Goal: Information Seeking & Learning: Understand process/instructions

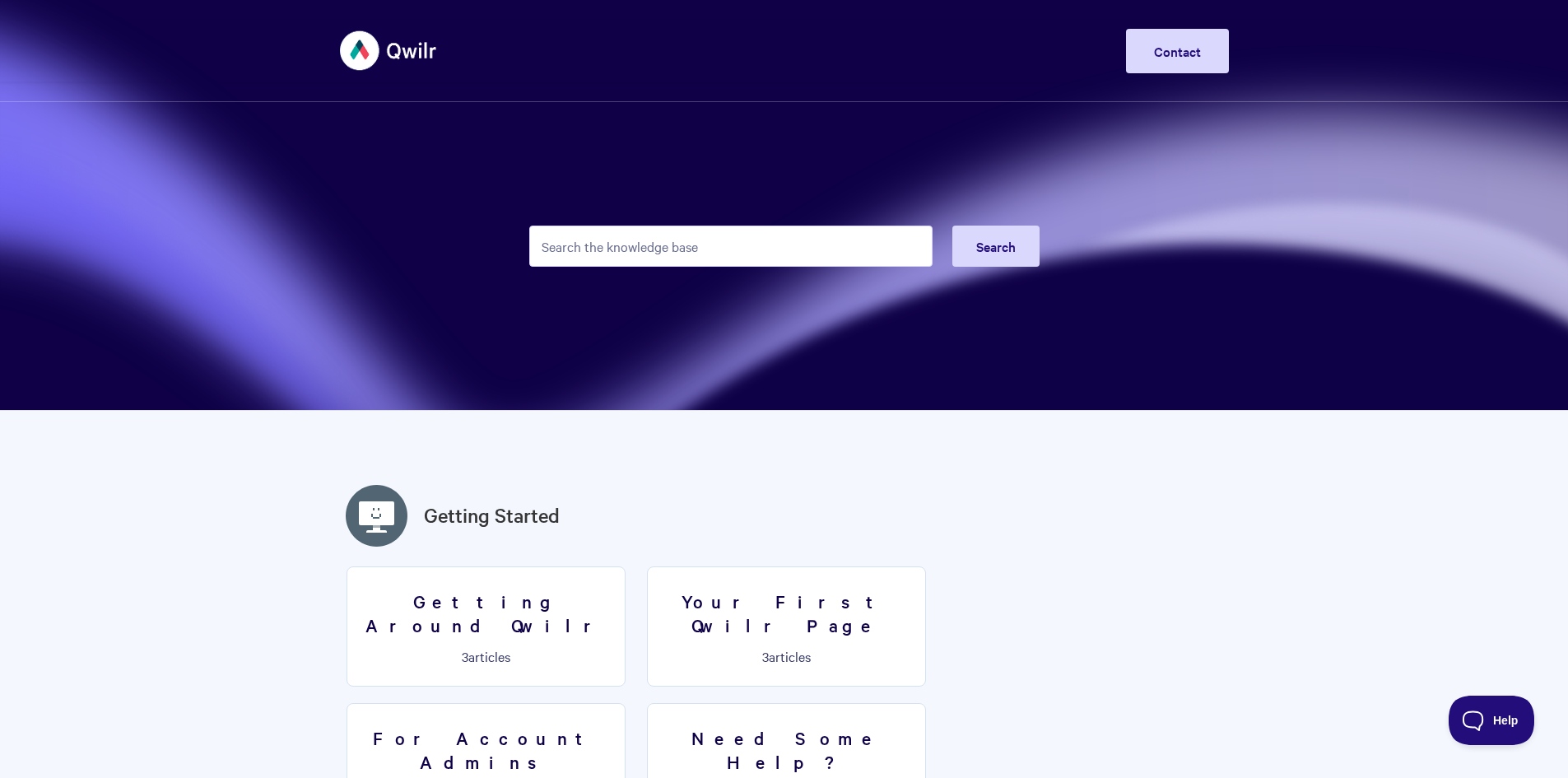
click at [673, 254] on input "Search the knowledge base" at bounding box center [731, 246] width 404 height 41
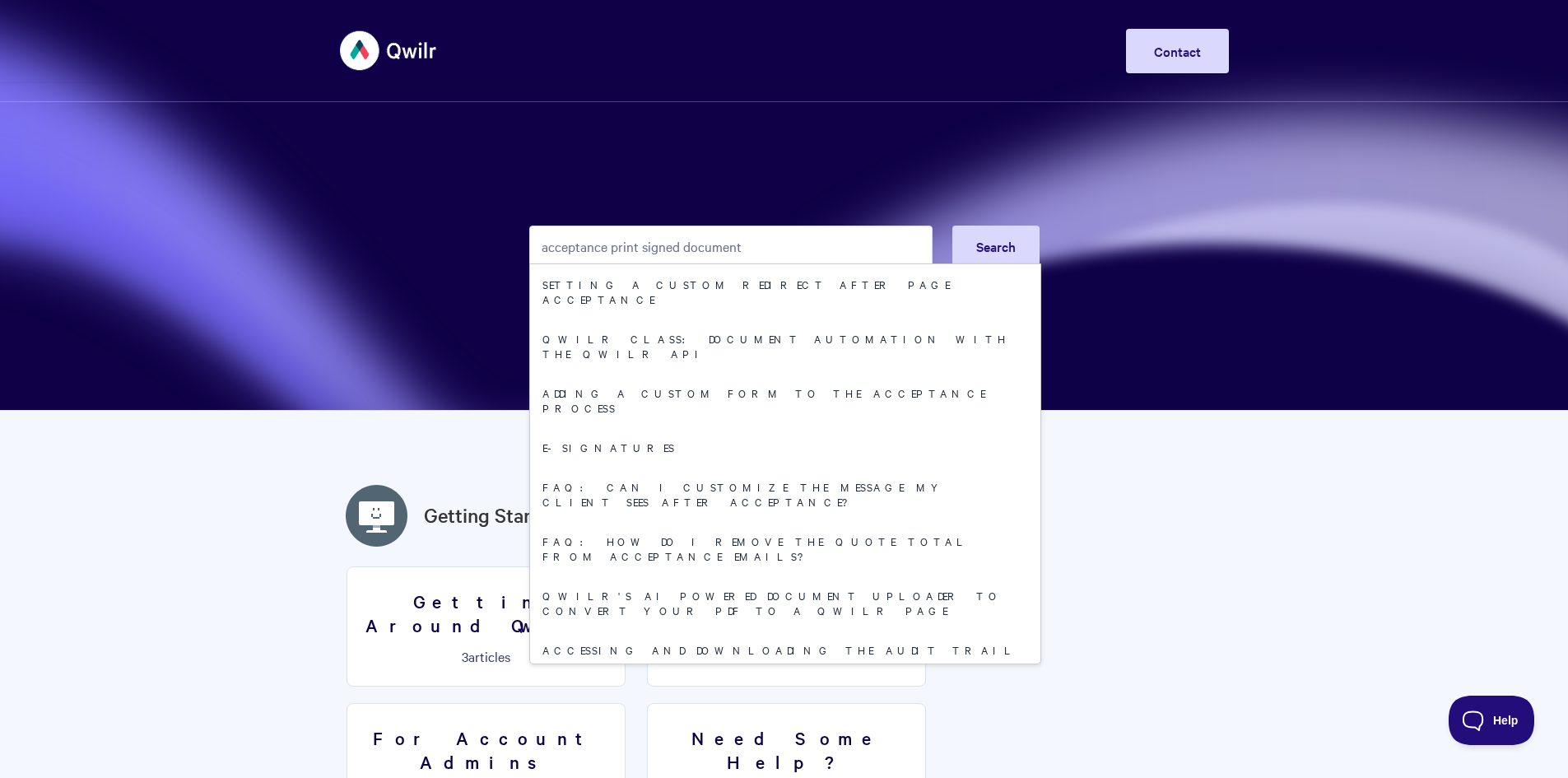
type input "acceptance print signed document"
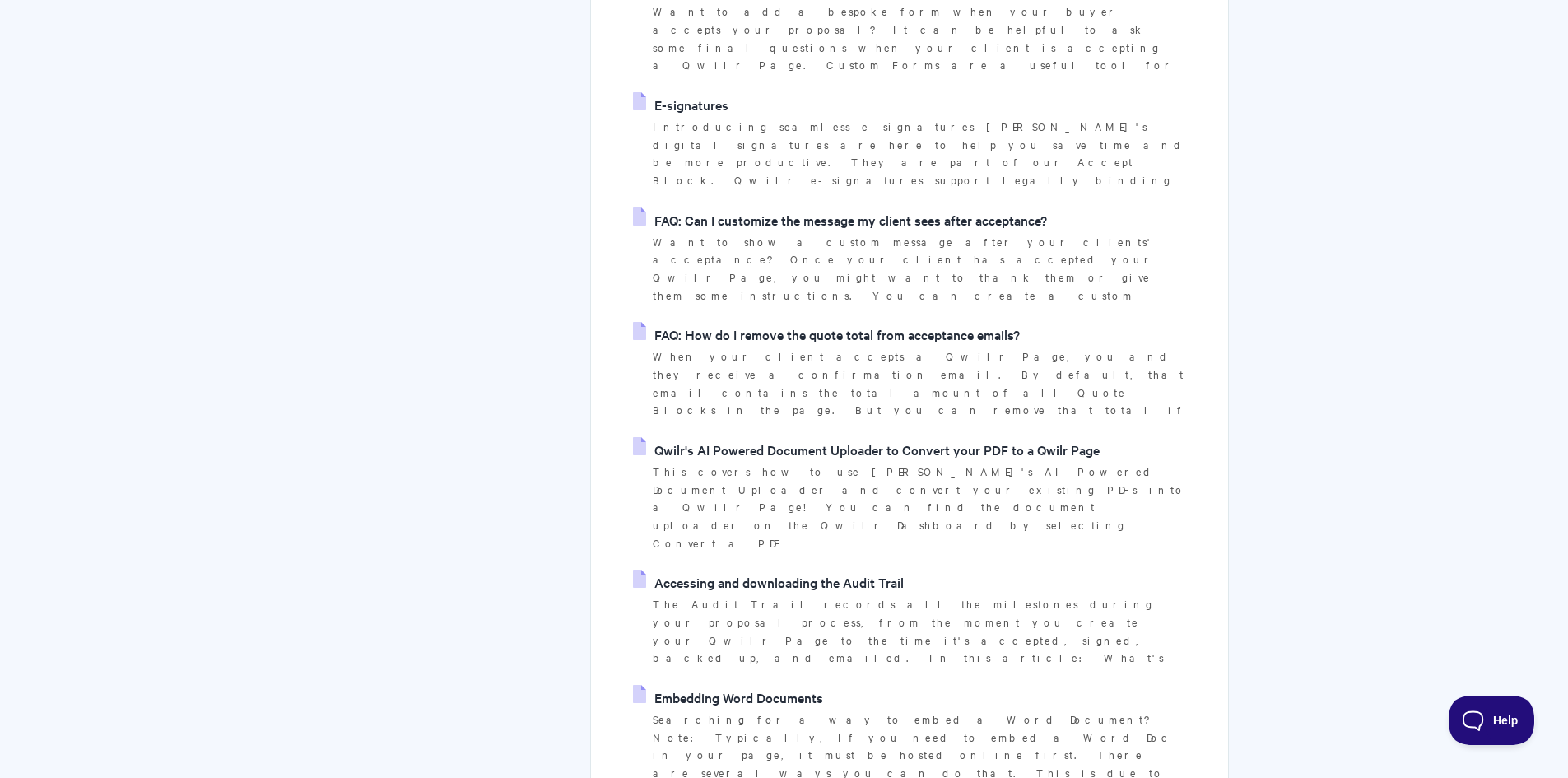
scroll to position [740, 0]
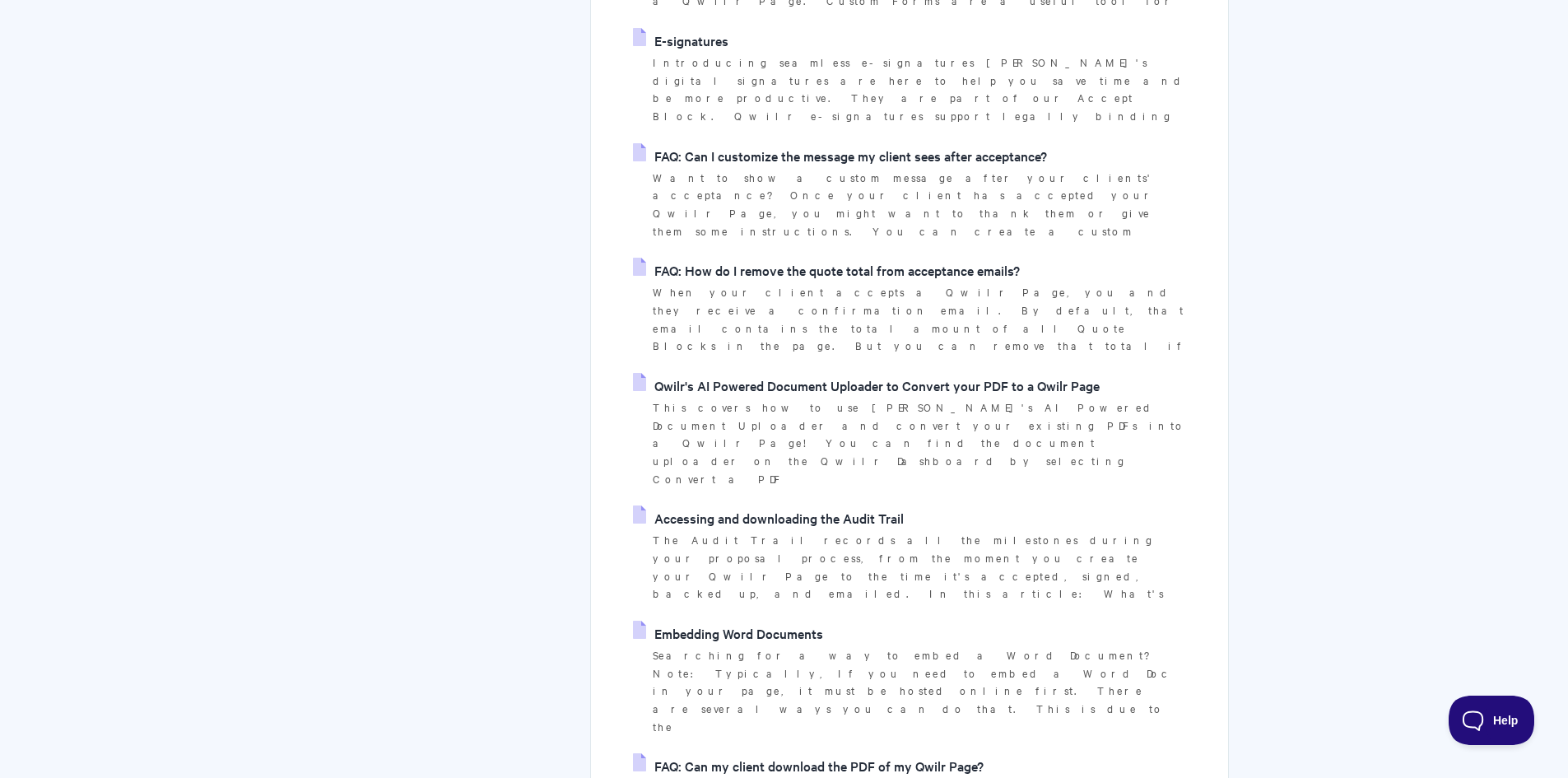
click at [771, 753] on link "FAQ: Can my client download the PDF of my Qwilr Page?" at bounding box center [808, 765] width 351 height 25
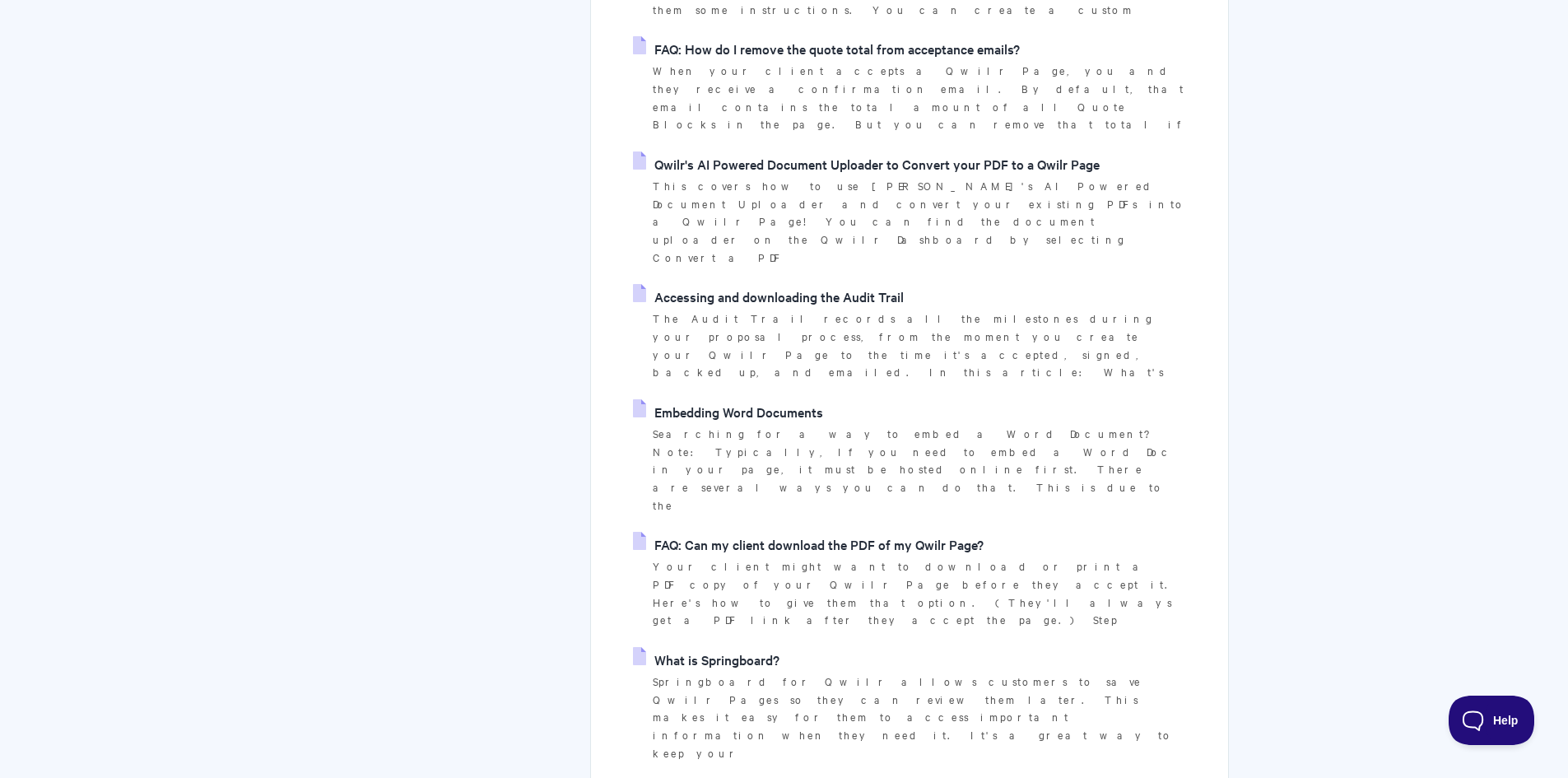
scroll to position [988, 0]
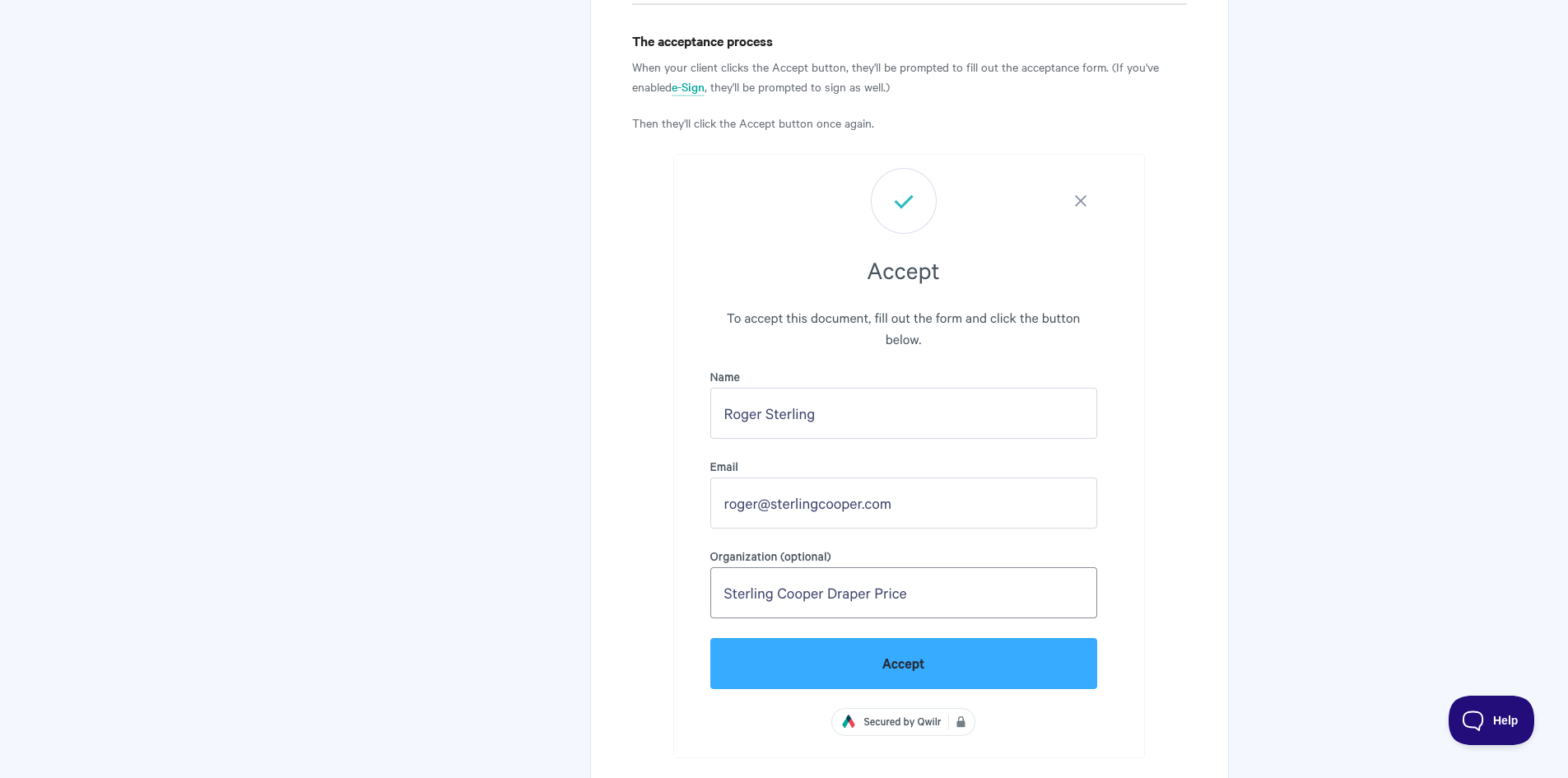
scroll to position [6585, 0]
